Goal: Task Accomplishment & Management: Manage account settings

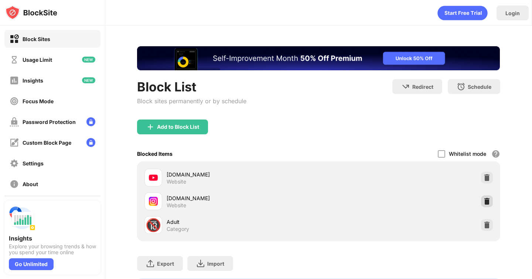
click at [487, 200] on img at bounding box center [486, 200] width 7 height 7
